Goal: Task Accomplishment & Management: Complete application form

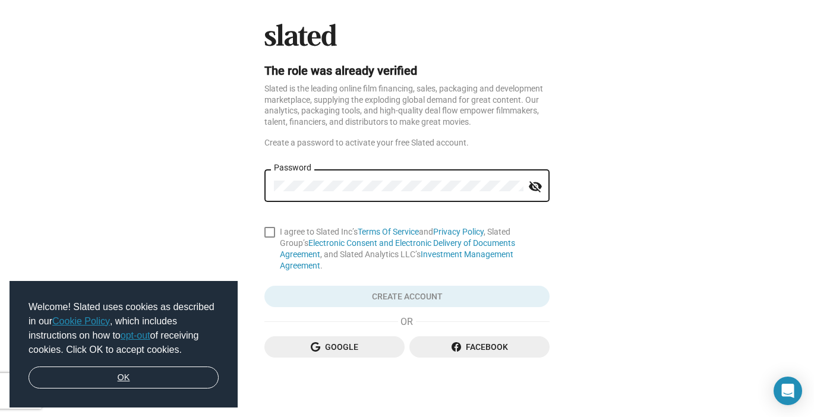
click at [167, 368] on link "OK" at bounding box center [124, 378] width 190 height 23
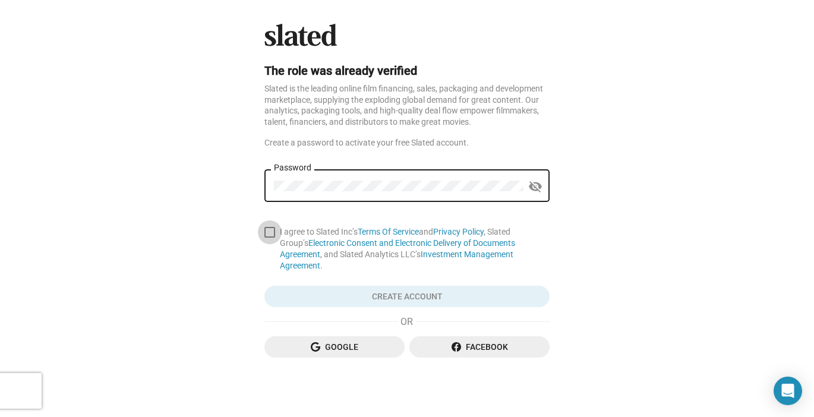
click at [273, 230] on span at bounding box center [269, 232] width 11 height 11
click at [270, 238] on input "I agree to Slated Inc’s Terms Of Service and Privacy Policy , Slated Group’s El…" at bounding box center [269, 238] width 1 height 1
checkbox input "true"
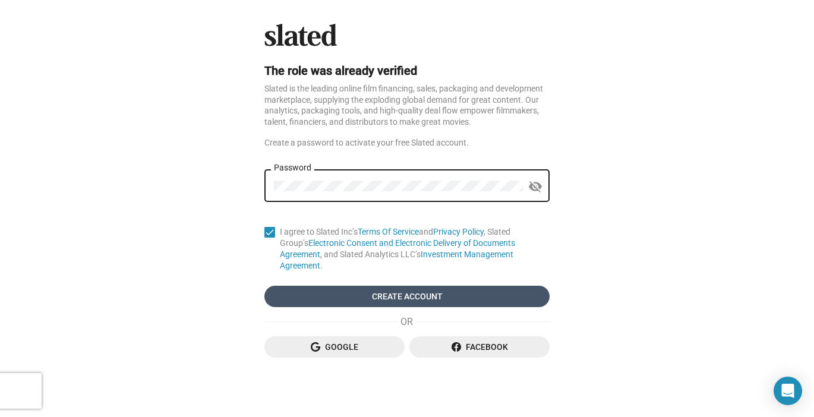
click at [361, 286] on span "Create Account" at bounding box center [407, 296] width 266 height 21
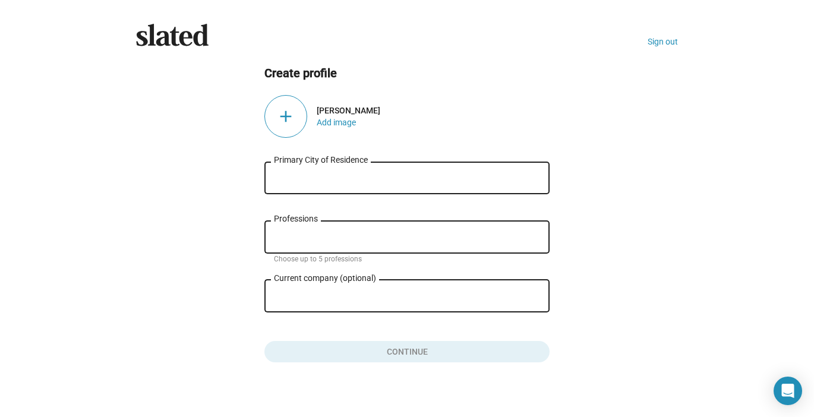
click at [430, 188] on div "Primary City of Residence" at bounding box center [407, 176] width 266 height 35
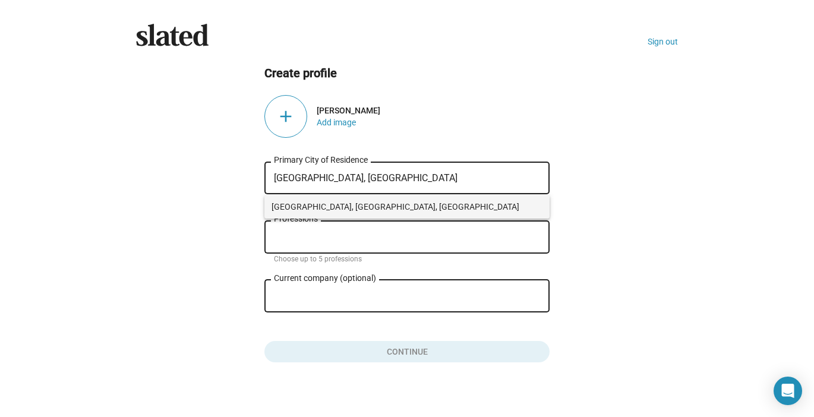
click at [413, 202] on span "Toronto, ON, Canada" at bounding box center [407, 207] width 271 height 24
type input "Toronto, ON, Canada"
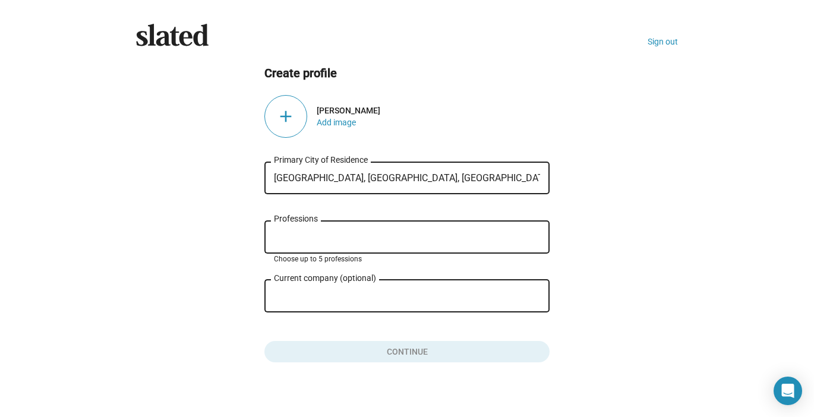
click at [280, 237] on input "Professions" at bounding box center [409, 237] width 266 height 11
type input "Writer/Director"
click at [191, 224] on ng-component "Create profile add Devon Graye Add image Toronto, ON, Canada Primary City of Re…" at bounding box center [407, 214] width 542 height 298
click at [351, 238] on input "Writer/Director" at bounding box center [409, 237] width 266 height 11
click at [345, 296] on input "Current company (optional)" at bounding box center [399, 296] width 250 height 11
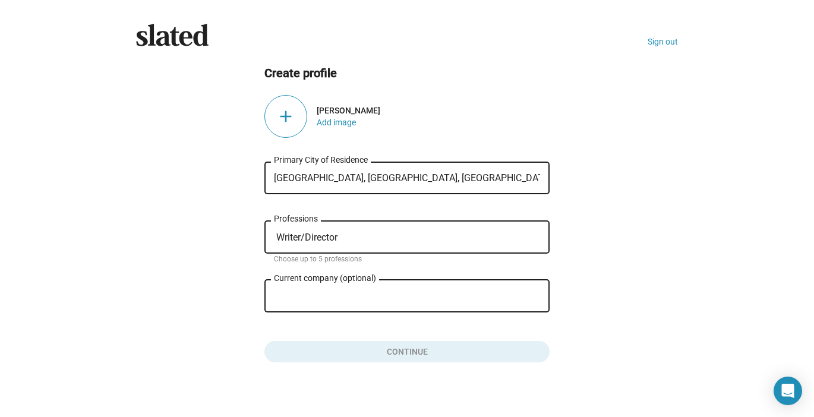
click at [281, 114] on div "add" at bounding box center [285, 116] width 43 height 43
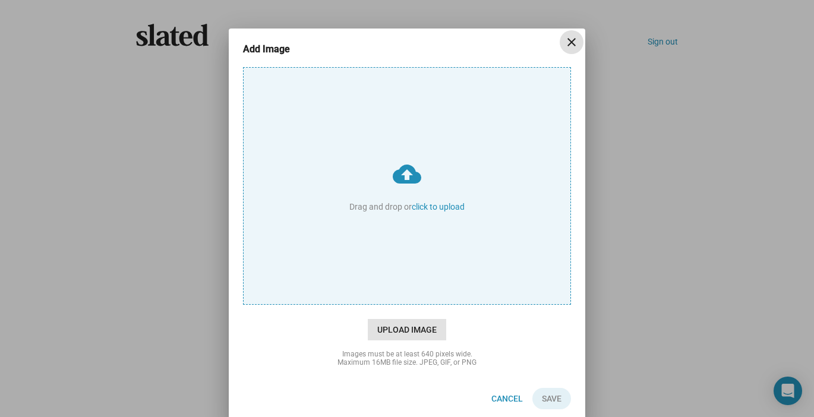
click at [399, 329] on span "Upload Image" at bounding box center [407, 329] width 78 height 21
click at [399, 304] on input "cloud_upload Drag and drop or click to upload" at bounding box center [407, 186] width 327 height 236
type input "C:\fakepath\Devon Graye - Rob Latour photo.jpg"
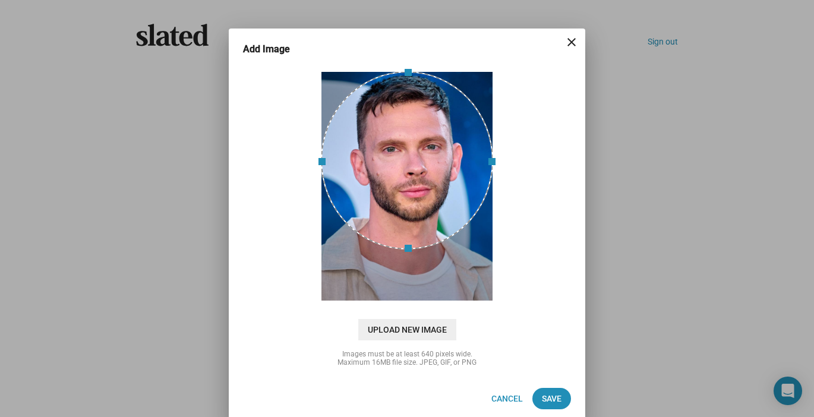
drag, startPoint x: 459, startPoint y: 200, endPoint x: 456, endPoint y: 166, distance: 33.4
click at [456, 166] on div at bounding box center [407, 160] width 172 height 178
click at [556, 400] on span "Save" at bounding box center [552, 398] width 20 height 21
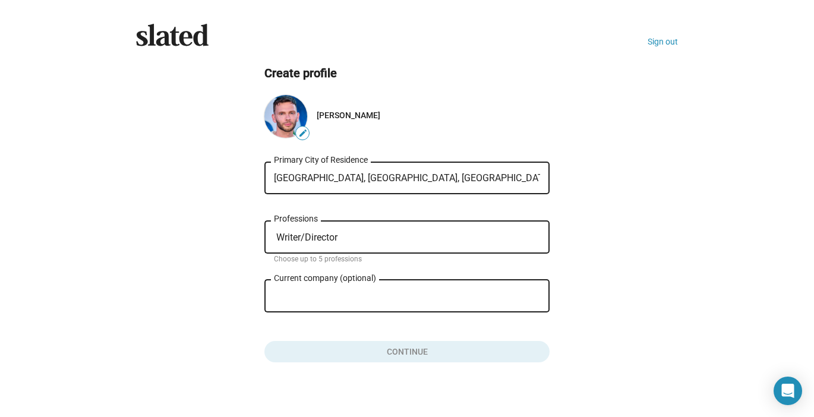
click at [579, 302] on ng-component "Create profile edit Devon Graye Toronto, ON, Canada Primary City of Residence W…" at bounding box center [407, 214] width 542 height 298
click at [460, 236] on input "Writer/Director" at bounding box center [409, 237] width 266 height 11
drag, startPoint x: 440, startPoint y: 238, endPoint x: 233, endPoint y: 238, distance: 206.8
click at [233, 238] on ng-component "Create profile edit Devon Graye Toronto, ON, Canada Primary City of Residence W…" at bounding box center [407, 214] width 542 height 298
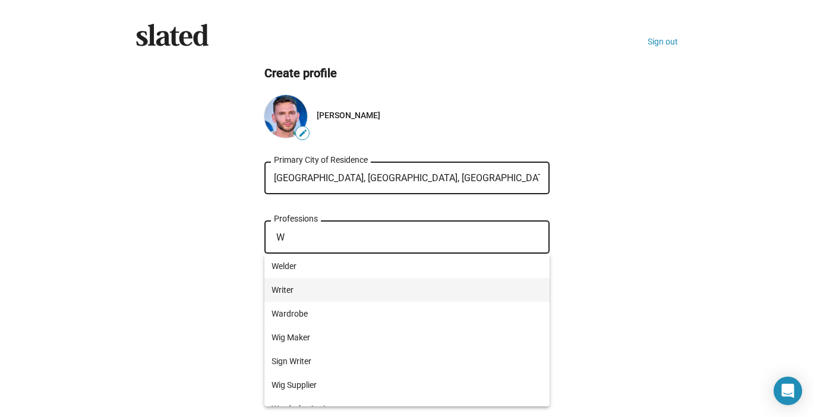
type input "W"
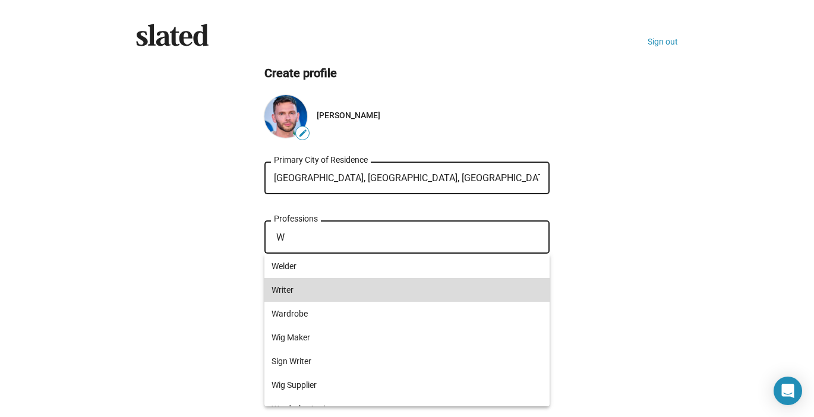
click at [285, 285] on span "Writer" at bounding box center [407, 290] width 271 height 24
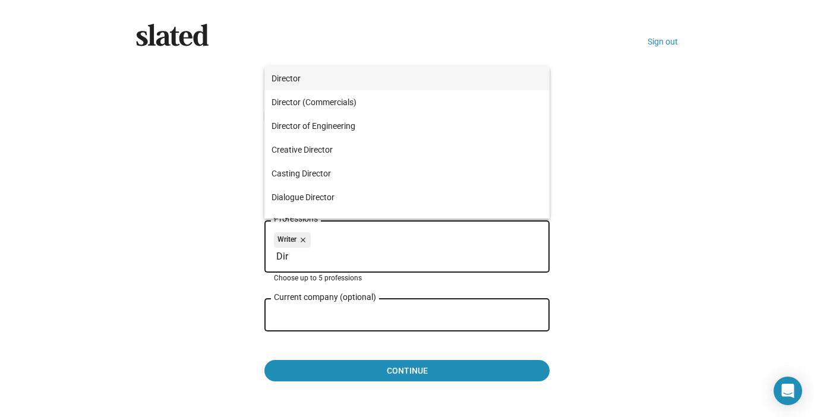
type input "Dir"
click at [346, 74] on span "Director" at bounding box center [407, 79] width 271 height 24
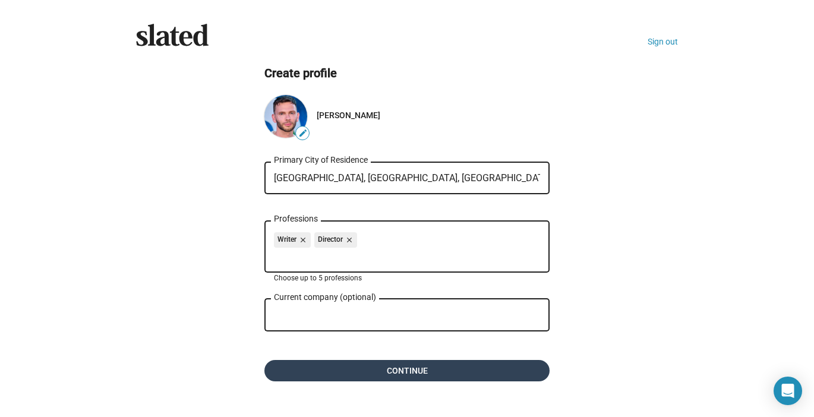
click at [386, 371] on span "Continue" at bounding box center [407, 370] width 266 height 21
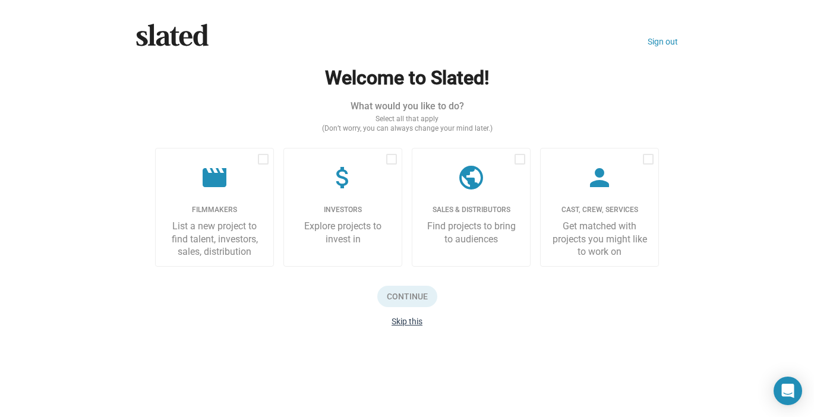
click at [405, 323] on button "Skip this" at bounding box center [407, 322] width 31 height 10
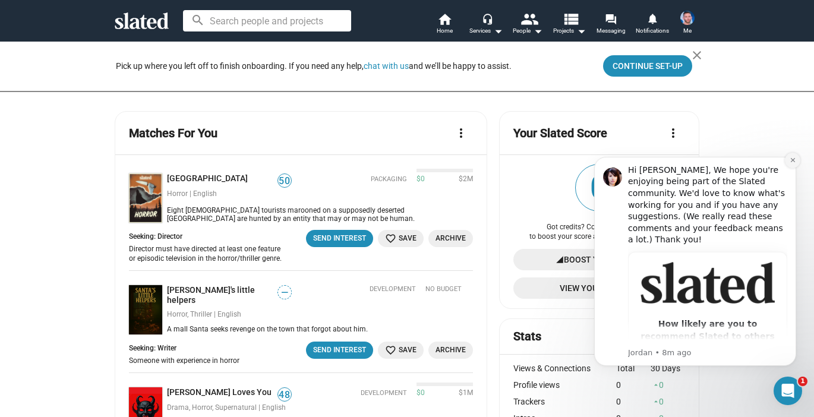
click at [791, 162] on icon "Dismiss notification" at bounding box center [792, 160] width 4 height 4
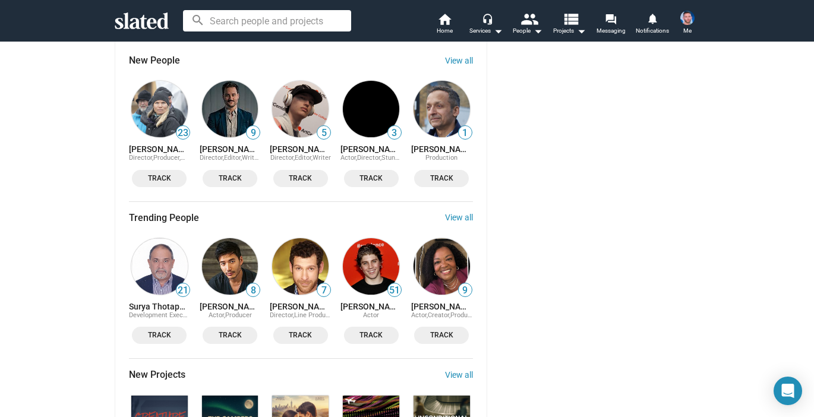
scroll to position [1020, 0]
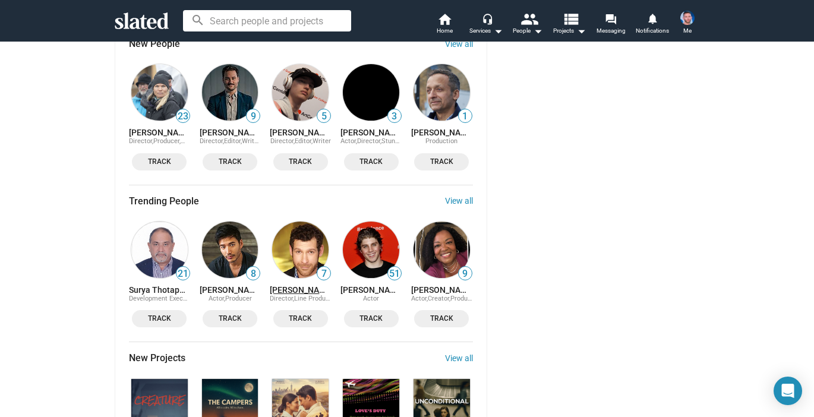
click at [302, 285] on link "[PERSON_NAME]" at bounding box center [300, 290] width 61 height 10
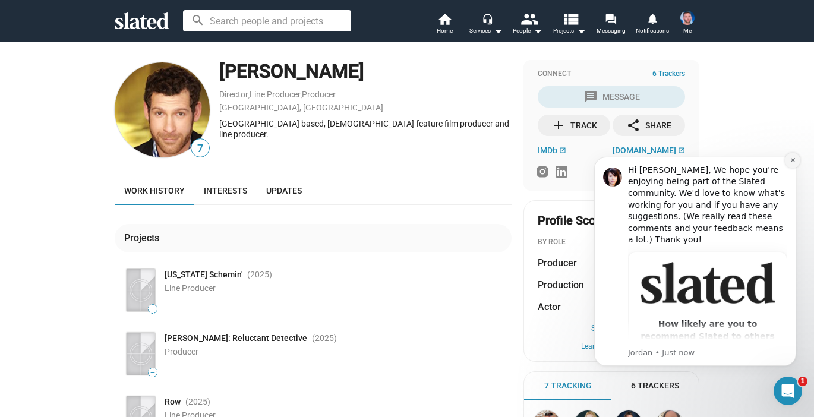
click at [790, 161] on icon "Dismiss notification" at bounding box center [793, 160] width 7 height 7
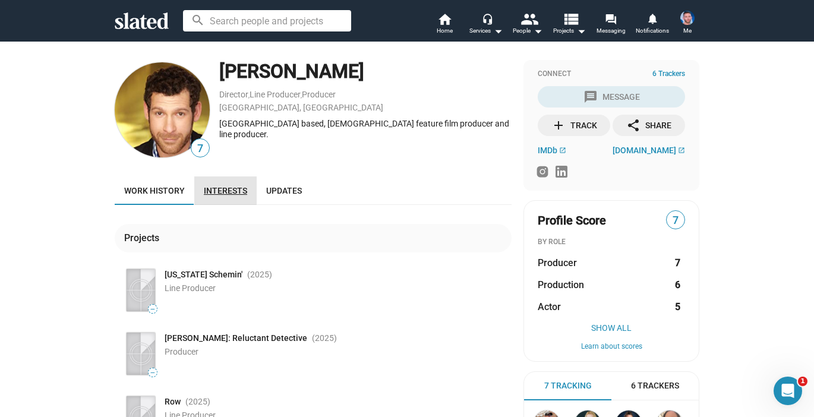
click at [223, 190] on span "Interests" at bounding box center [225, 191] width 43 height 10
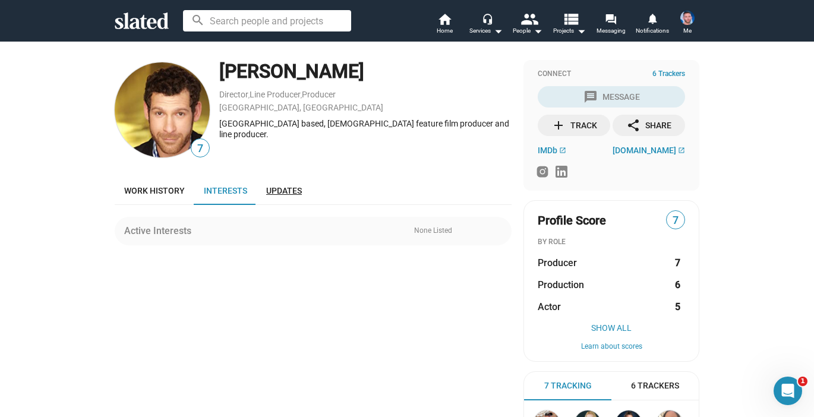
click at [277, 194] on span "Updates" at bounding box center [284, 191] width 36 height 10
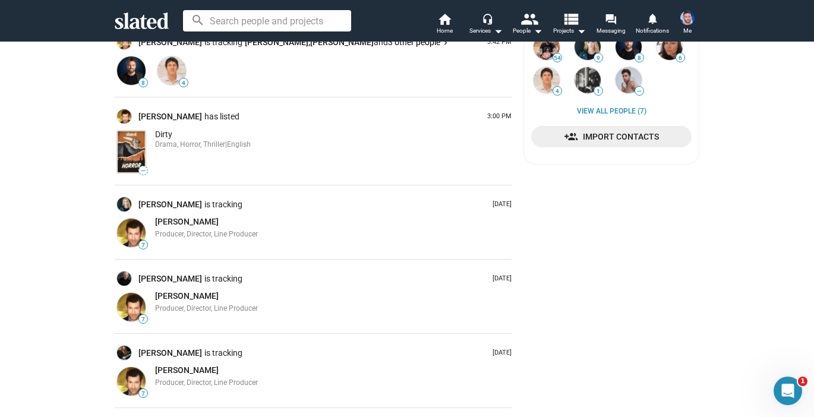
scroll to position [375, 0]
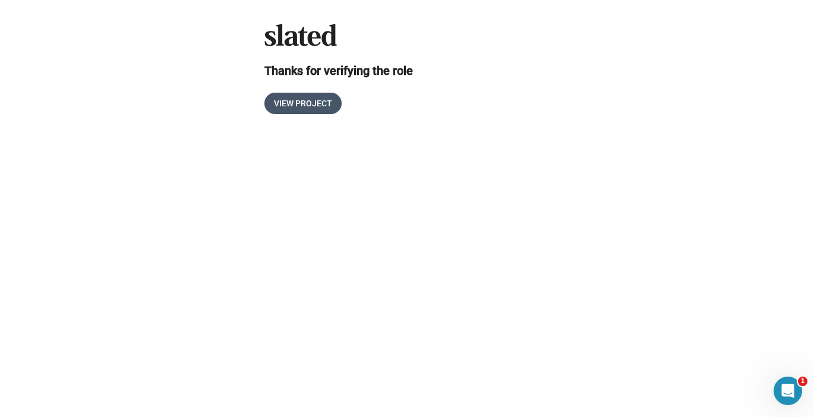
click at [286, 101] on span "View Project" at bounding box center [303, 103] width 58 height 21
click at [324, 110] on span "View Project" at bounding box center [303, 103] width 58 height 21
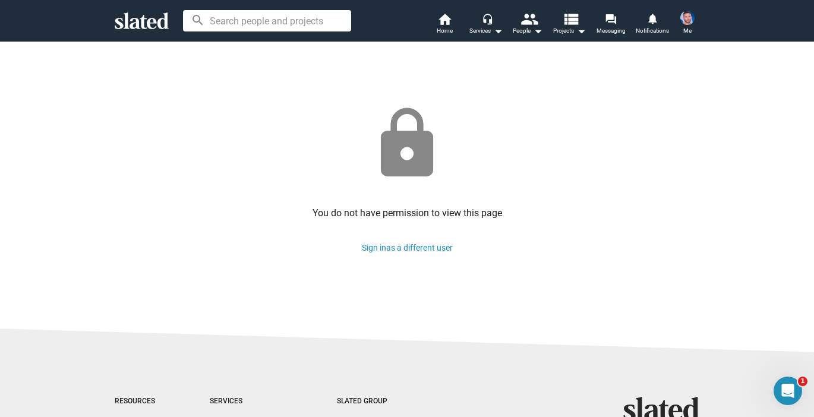
click at [681, 17] on img at bounding box center [687, 18] width 14 height 14
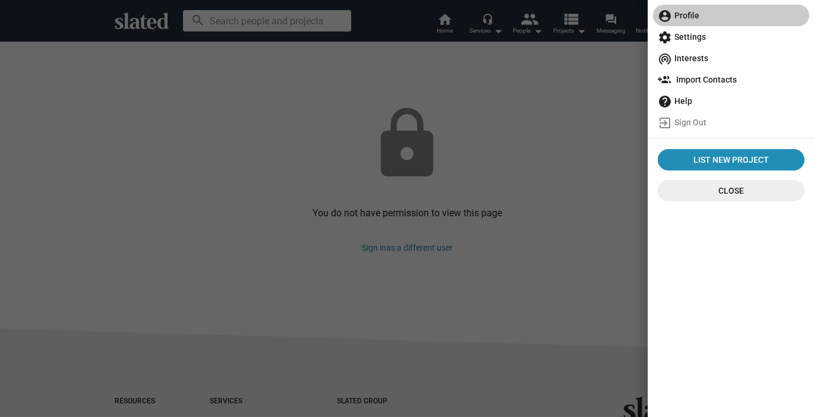
click at [681, 17] on span "account_circle Profile" at bounding box center [731, 15] width 147 height 21
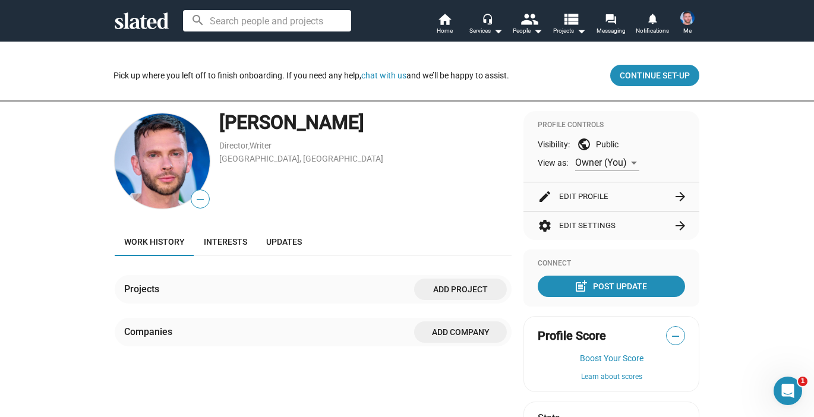
click at [441, 288] on span "Add project" at bounding box center [461, 289] width 74 height 21
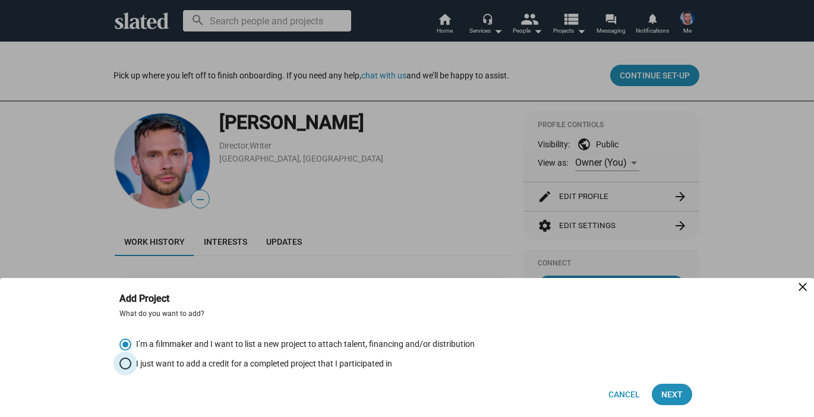
click at [127, 365] on span "Select an option" at bounding box center [125, 364] width 12 height 12
click at [127, 365] on input "I just want to add a credit for a completed project that I participated in" at bounding box center [125, 364] width 12 height 12
radio input "true"
click at [130, 343] on span "Select an option" at bounding box center [125, 345] width 12 height 12
click at [130, 343] on input "I’m a filmmaker and I want to list a new project to attach talent, financing an…" at bounding box center [125, 345] width 12 height 12
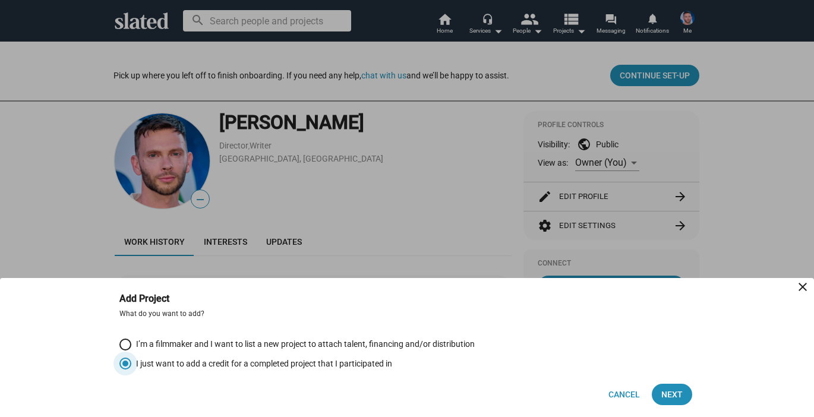
radio input "true"
click at [803, 289] on mat-icon "close" at bounding box center [803, 287] width 14 height 14
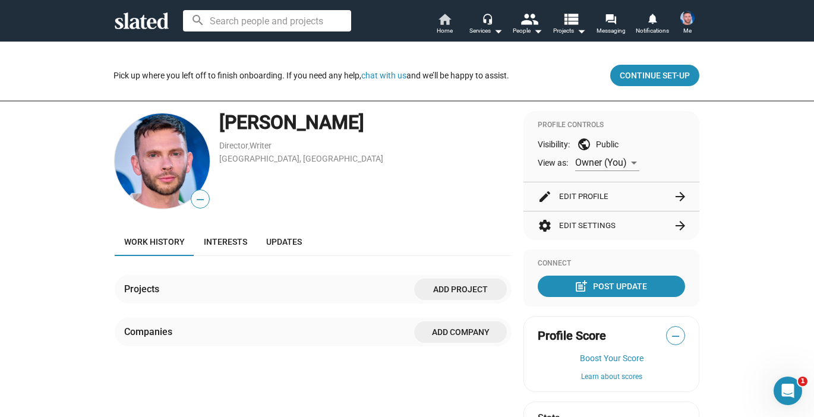
click at [434, 24] on link "home Home" at bounding box center [445, 25] width 42 height 26
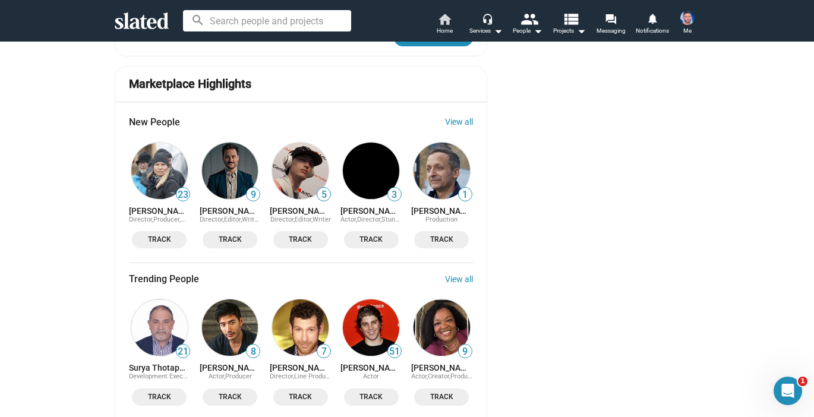
scroll to position [902, 0]
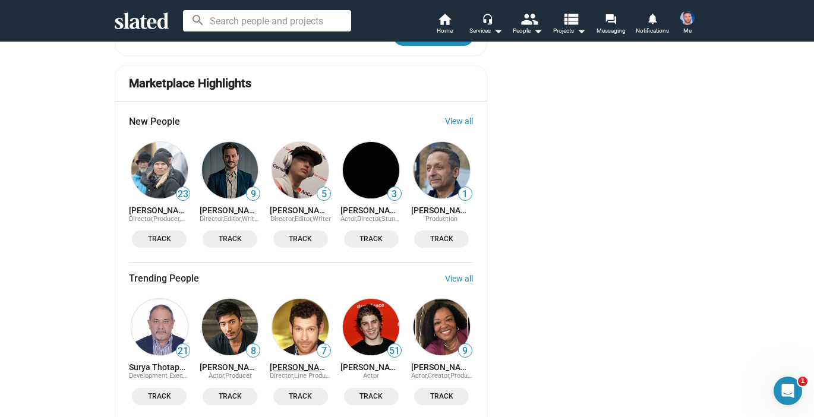
click at [298, 362] on link "Matt Schichter" at bounding box center [300, 367] width 61 height 10
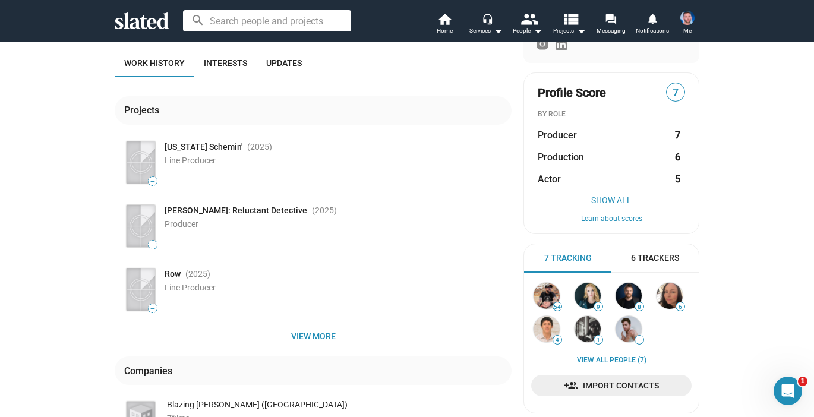
scroll to position [129, 0]
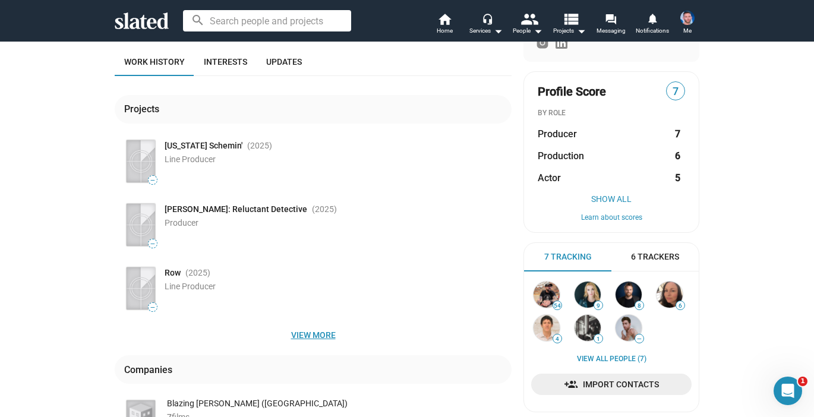
click at [308, 329] on span "View more" at bounding box center [313, 334] width 378 height 21
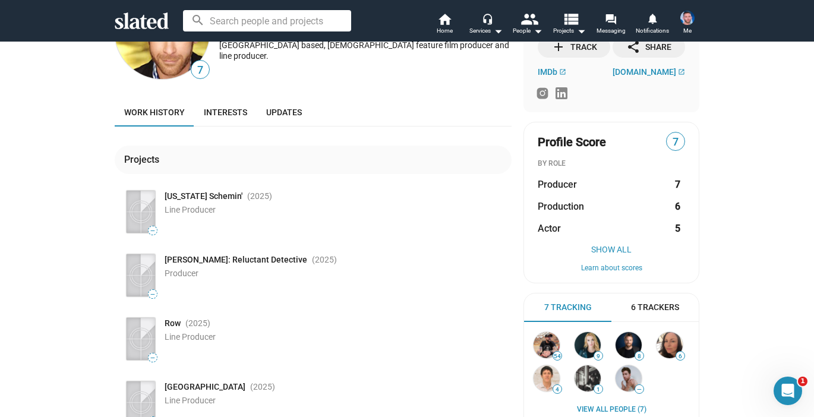
scroll to position [0, 0]
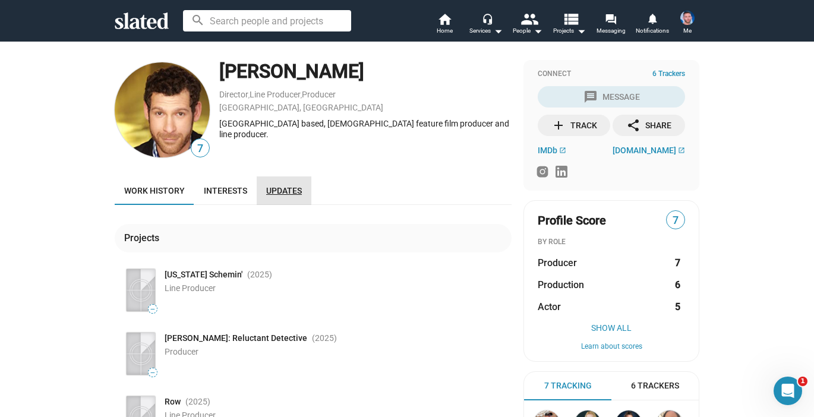
click at [291, 182] on link "Updates" at bounding box center [284, 190] width 55 height 29
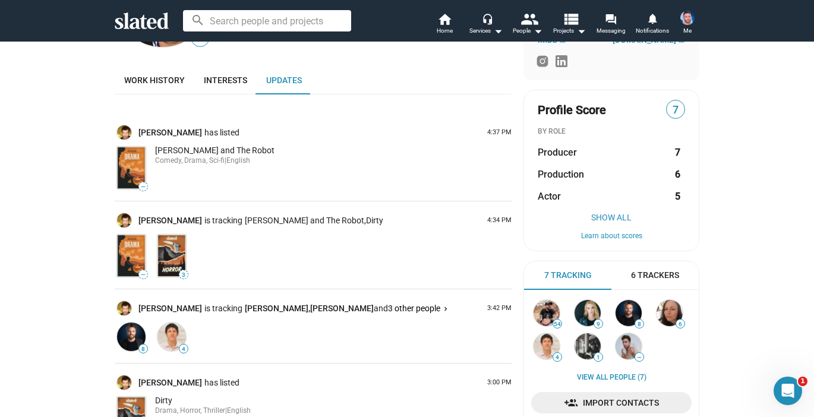
scroll to position [111, 0]
click at [173, 250] on img at bounding box center [171, 255] width 29 height 42
click at [184, 275] on span "3" at bounding box center [183, 274] width 8 height 7
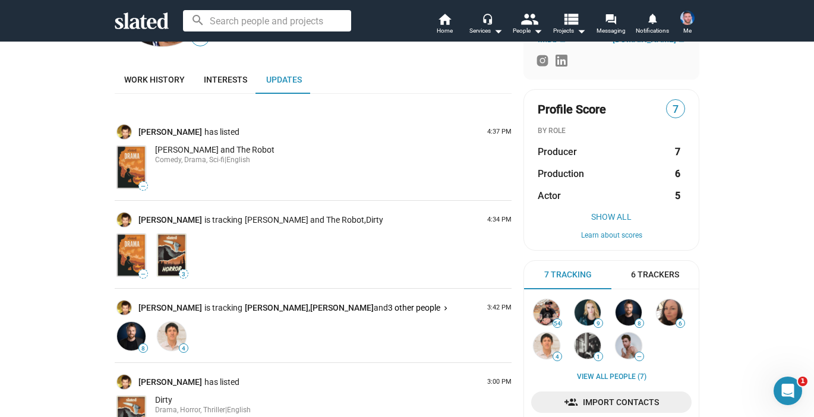
click at [184, 275] on span "3" at bounding box center [183, 274] width 8 height 7
click at [175, 254] on img at bounding box center [171, 255] width 29 height 42
click at [366, 221] on span "Dirty" at bounding box center [374, 220] width 17 height 10
click at [319, 253] on li "3" at bounding box center [333, 255] width 356 height 47
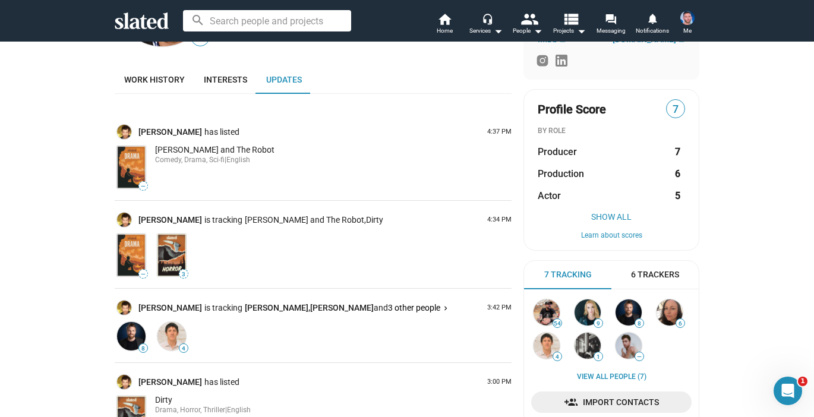
scroll to position [192, 0]
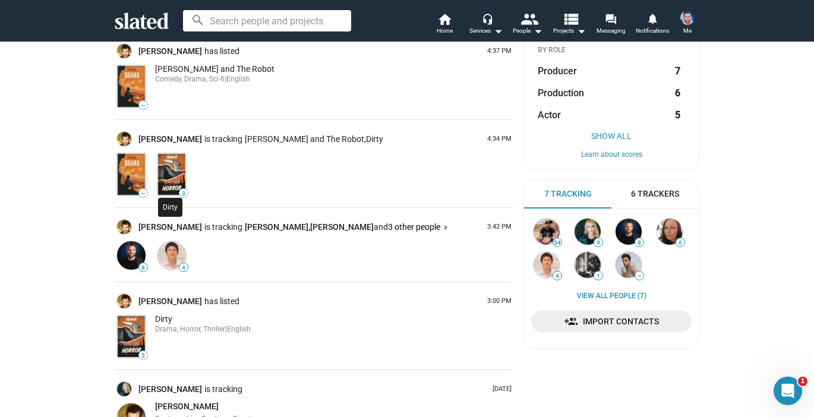
click at [171, 208] on div "Dirty" at bounding box center [170, 207] width 24 height 19
click at [224, 191] on li "3" at bounding box center [333, 174] width 356 height 47
click at [176, 176] on img at bounding box center [171, 174] width 29 height 42
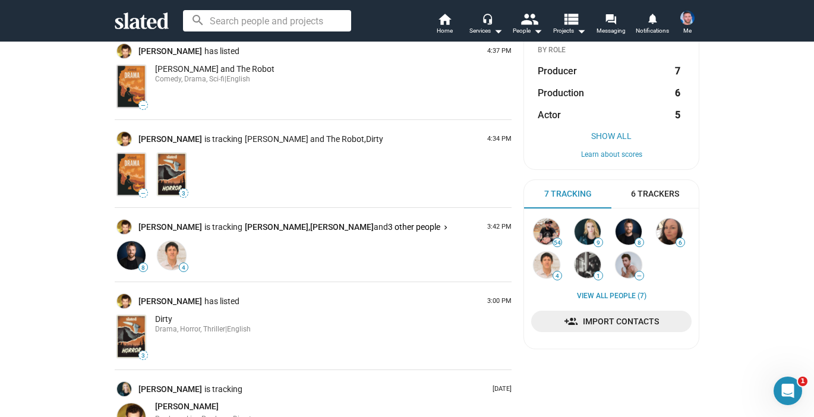
click at [176, 176] on img at bounding box center [171, 174] width 29 height 42
click at [232, 174] on li "3" at bounding box center [333, 174] width 356 height 47
click at [138, 355] on span "3" at bounding box center [143, 356] width 10 height 10
click at [146, 355] on span "3" at bounding box center [143, 355] width 8 height 7
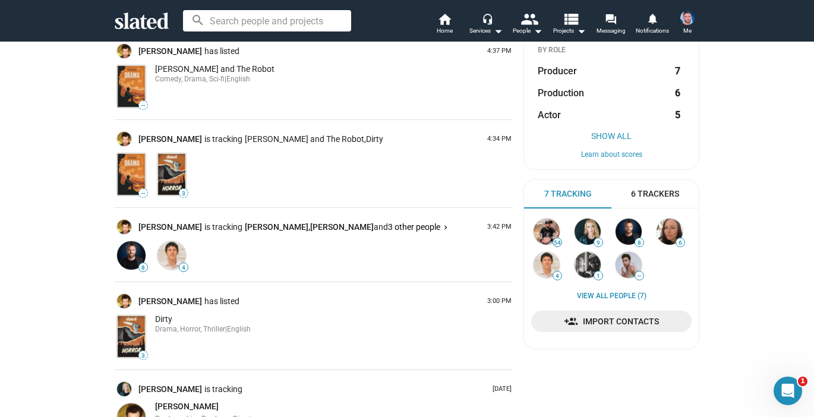
click at [139, 341] on img at bounding box center [131, 336] width 29 height 42
click at [324, 336] on div "Dirty Drama, Horror, Thriller | English" at bounding box center [333, 336] width 356 height 47
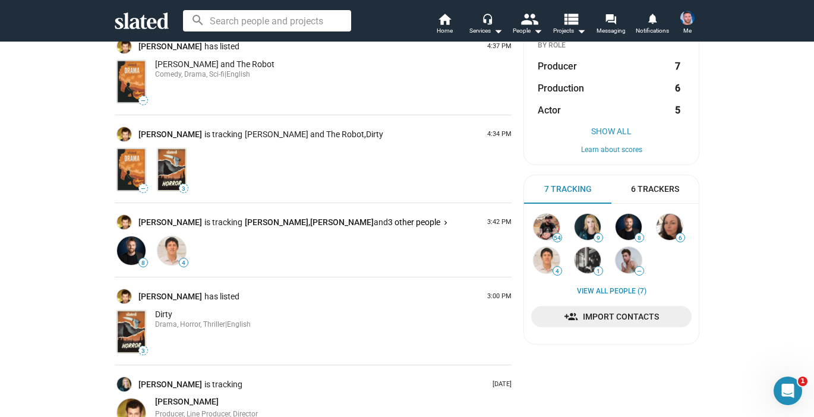
scroll to position [0, 0]
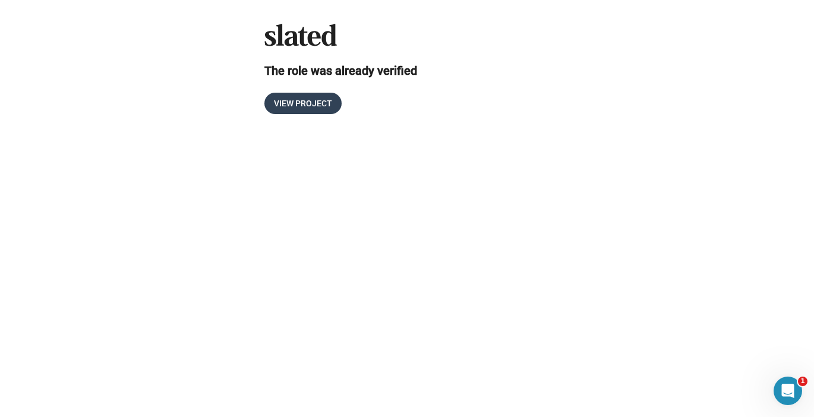
click at [294, 107] on span "View Project" at bounding box center [303, 103] width 58 height 21
